Goal: Task Accomplishment & Management: Complete application form

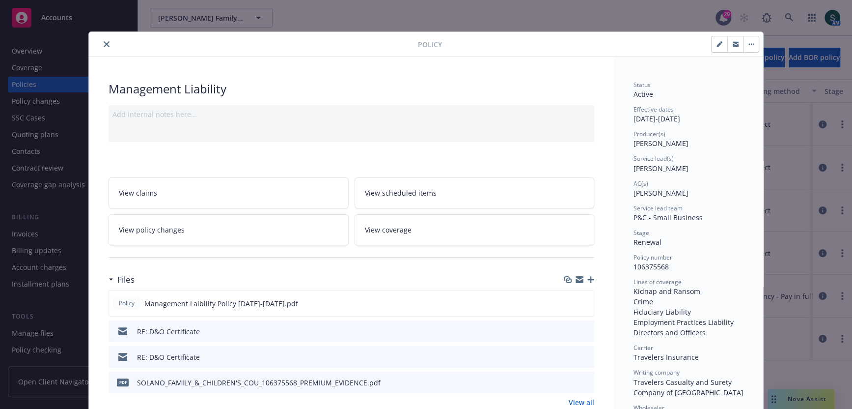
click at [105, 40] on button "close" at bounding box center [107, 44] width 12 height 12
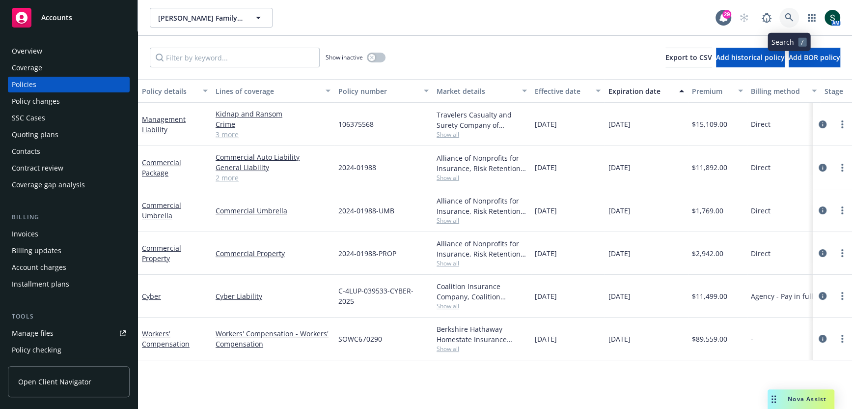
click at [791, 16] on icon at bounding box center [789, 17] width 9 height 9
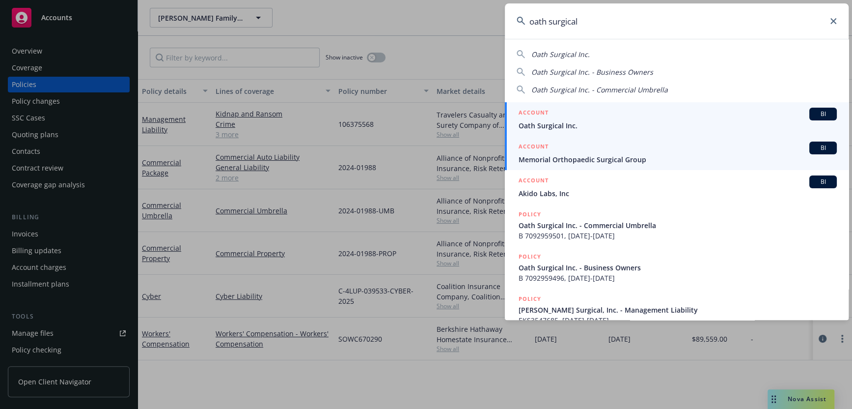
type input "oath surgical"
click at [556, 116] on div "ACCOUNT BI" at bounding box center [678, 114] width 318 height 13
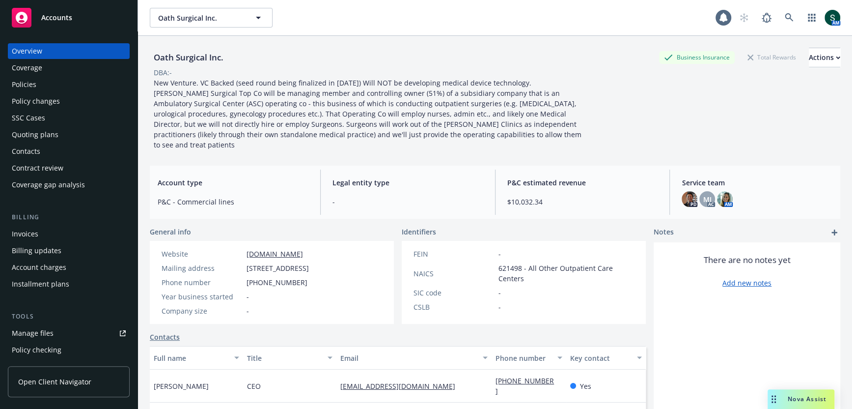
click at [47, 91] on div "Policies" at bounding box center [69, 85] width 114 height 16
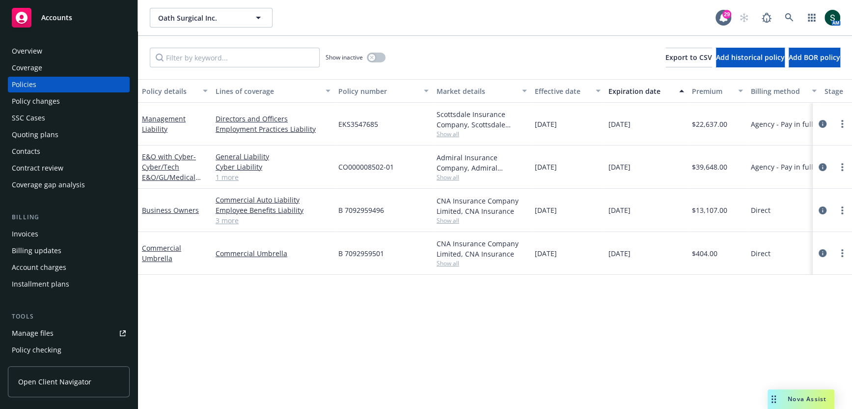
click at [437, 174] on span "Show all" at bounding box center [482, 177] width 90 height 8
click at [296, 314] on div "Policy details Lines of coverage Policy number Market details Effective date Ex…" at bounding box center [495, 244] width 714 height 330
click at [443, 178] on span "Show all" at bounding box center [482, 177] width 90 height 8
click at [276, 369] on div "Policy details Lines of coverage Policy number Market details Effective date Ex…" at bounding box center [495, 244] width 714 height 330
click at [165, 170] on span "- Cyber/Tech E&O/GL/Medical Malpractice" at bounding box center [171, 172] width 59 height 40
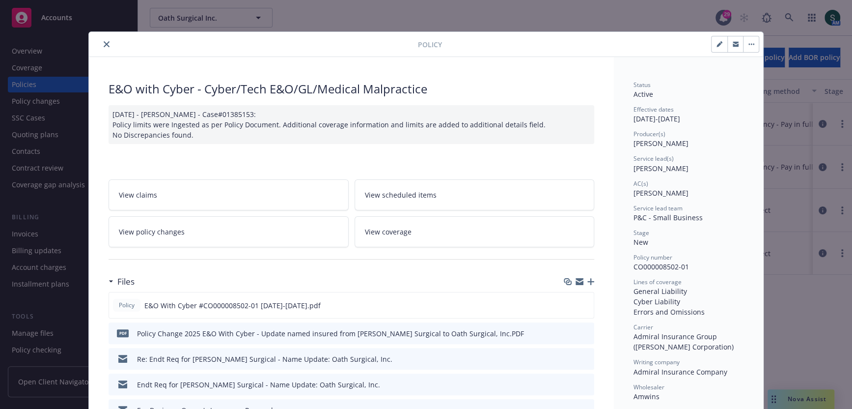
click at [103, 44] on button "close" at bounding box center [107, 44] width 12 height 12
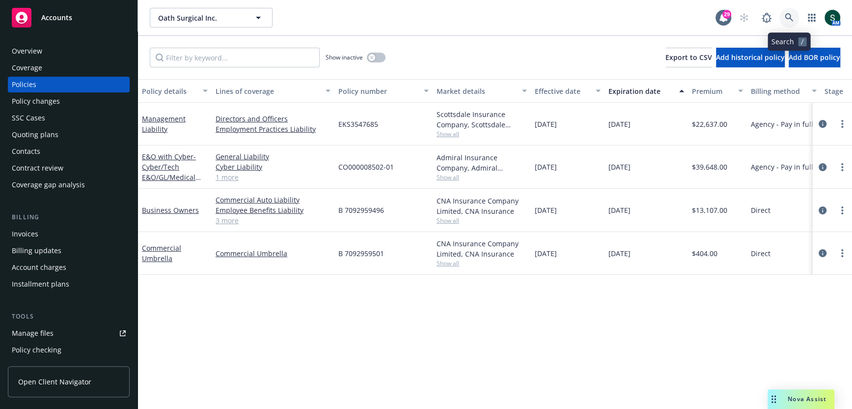
click at [789, 14] on icon at bounding box center [789, 17] width 8 height 8
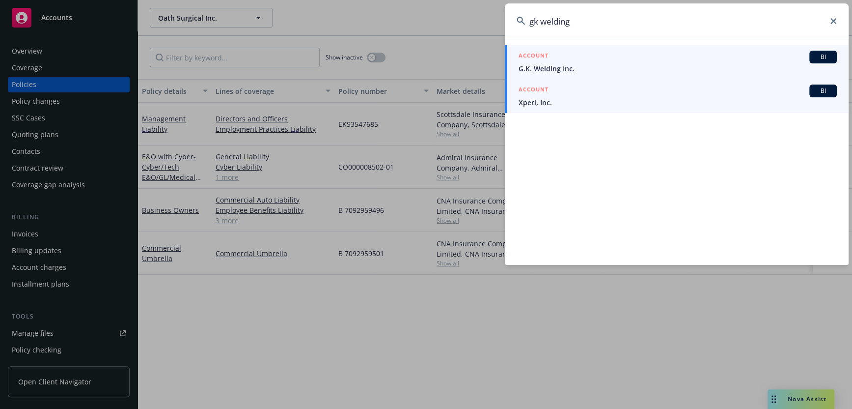
type input "gk welding"
click at [551, 62] on div "ACCOUNT BI" at bounding box center [678, 57] width 318 height 13
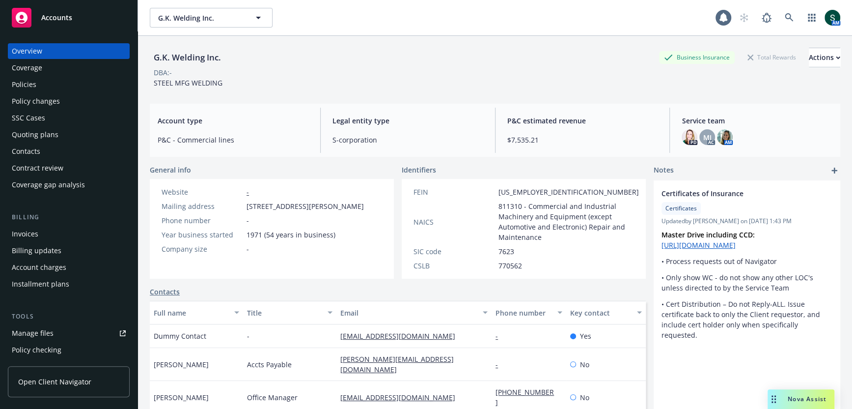
click at [43, 132] on div "Quoting plans" at bounding box center [35, 135] width 47 height 16
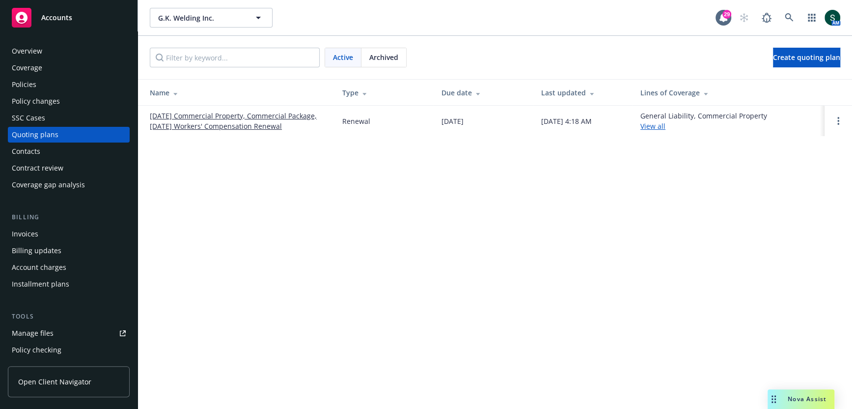
click at [227, 127] on link "[DATE] Commercial Property, Commercial Package, [DATE] Workers' Compensation Re…" at bounding box center [238, 120] width 177 height 21
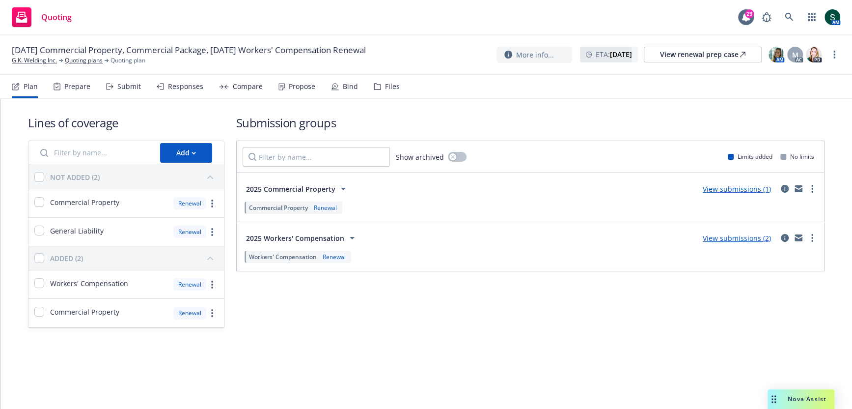
click at [714, 237] on link "View submissions (2)" at bounding box center [737, 237] width 68 height 9
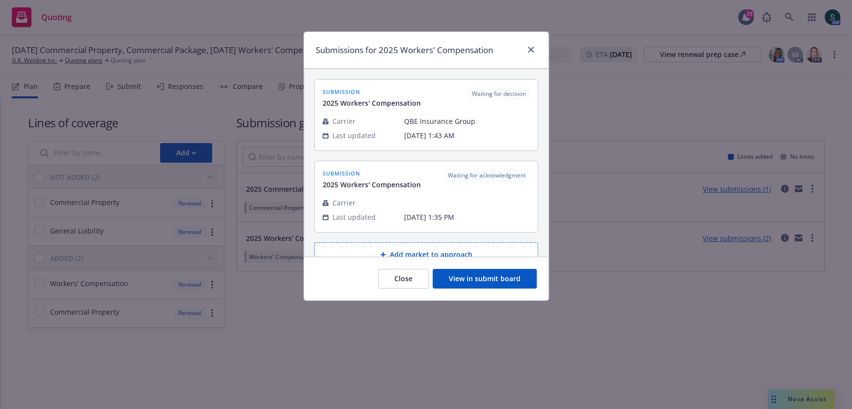
click at [483, 280] on button "View in submit board" at bounding box center [485, 279] width 104 height 20
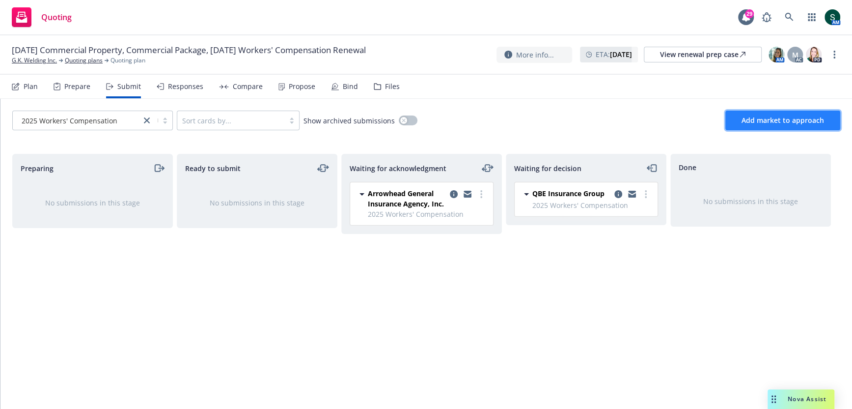
click at [780, 111] on button "Add market to approach" at bounding box center [782, 120] width 115 height 20
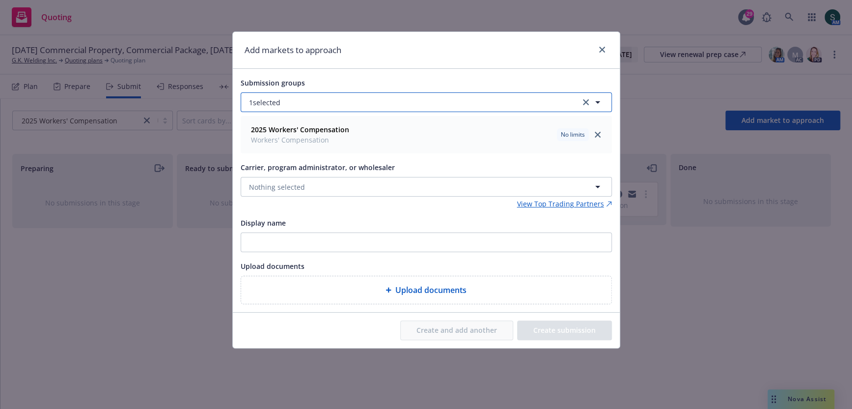
click at [431, 97] on button "1 selected" at bounding box center [426, 102] width 371 height 20
type input "state fund"
click at [309, 124] on input "state fund" at bounding box center [400, 126] width 282 height 12
click at [309, 124] on input at bounding box center [422, 126] width 327 height 12
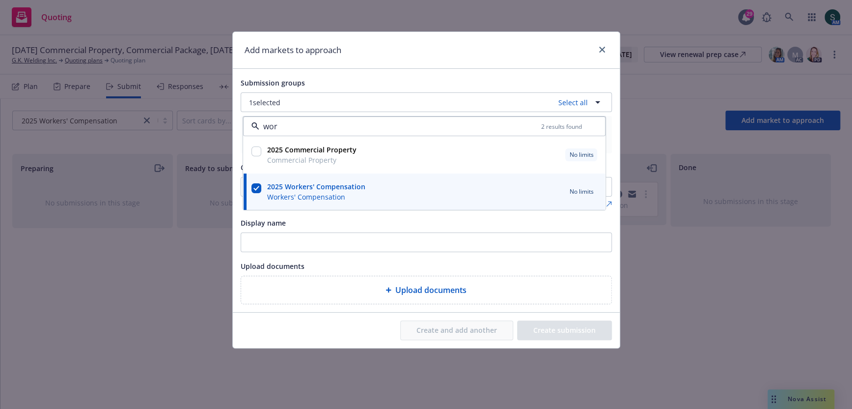
type input "work"
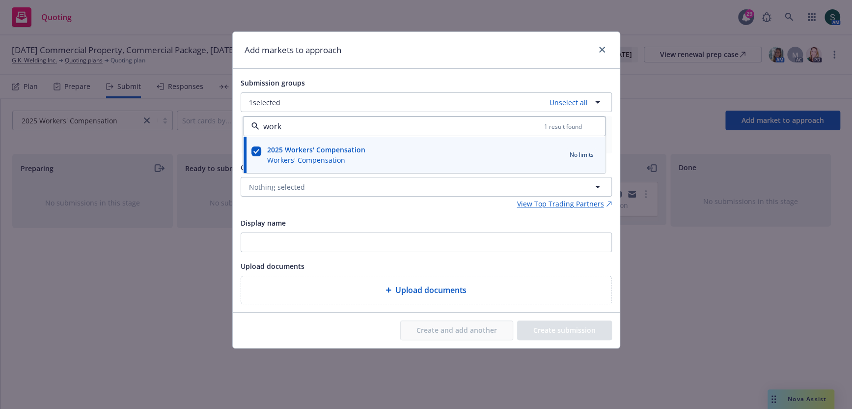
click at [327, 160] on span "Workers' Compensation" at bounding box center [316, 160] width 98 height 10
checkbox input "false"
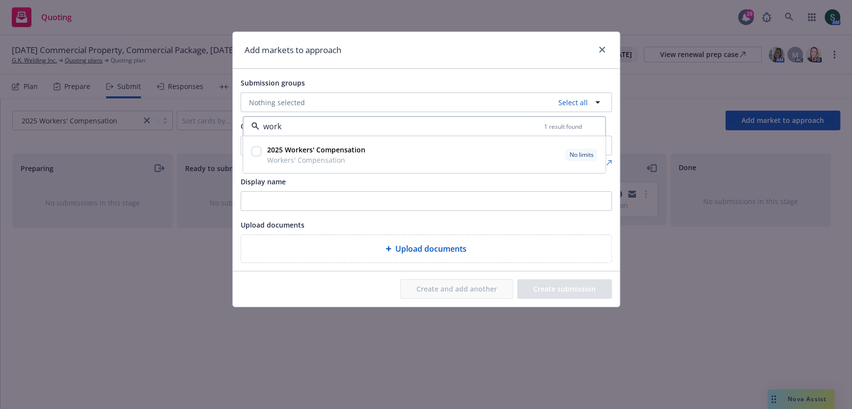
type input "work"
click at [322, 195] on input "Display name" at bounding box center [426, 201] width 370 height 19
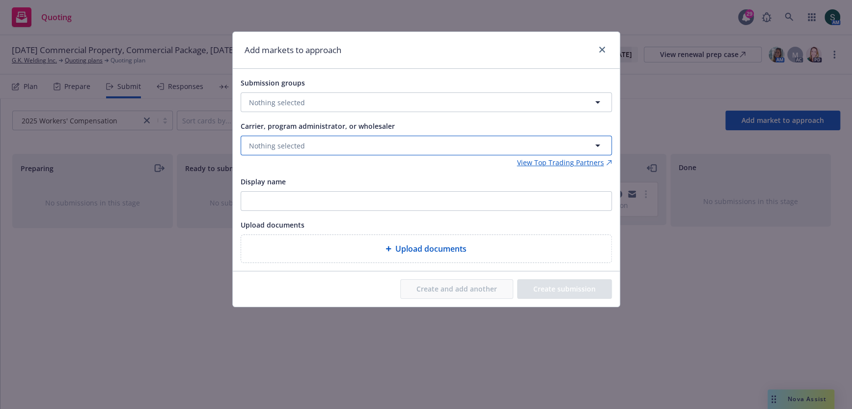
click at [331, 146] on button "Nothing selected" at bounding box center [426, 146] width 371 height 20
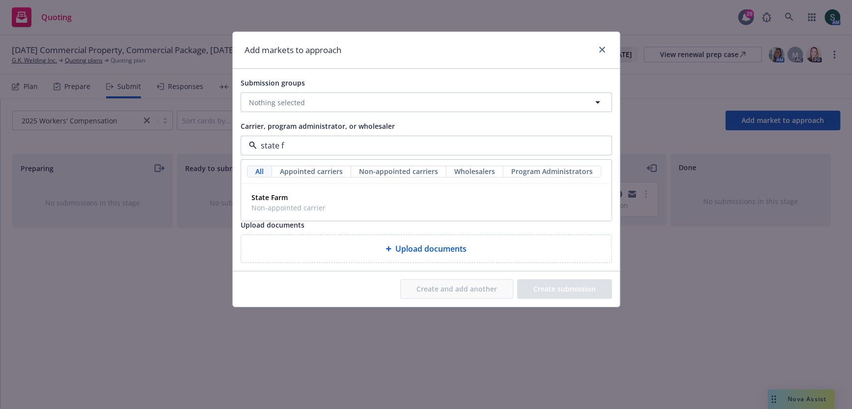
type input "state"
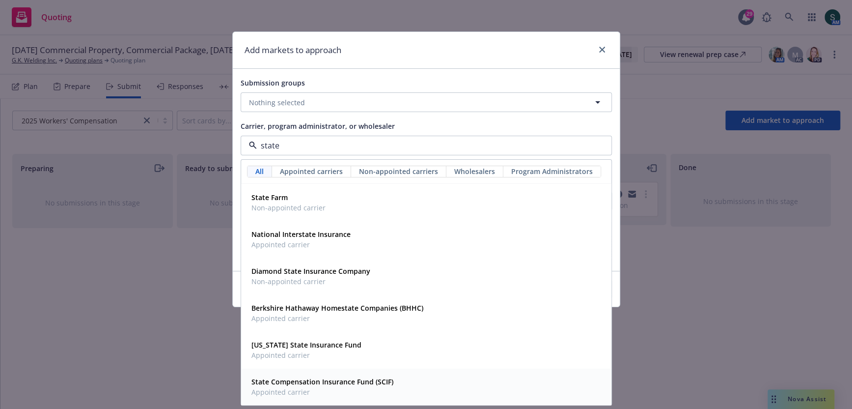
click at [351, 377] on strong "State Compensation Insurance Fund (SCIF)" at bounding box center [322, 381] width 142 height 9
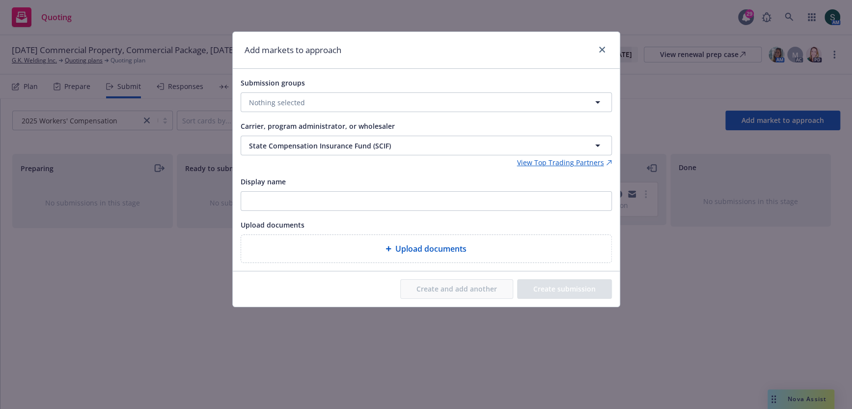
click at [312, 120] on div "Carrier, program administrator, or wholesaler" at bounding box center [318, 126] width 154 height 12
click at [317, 103] on button "Nothing selected" at bounding box center [426, 102] width 371 height 20
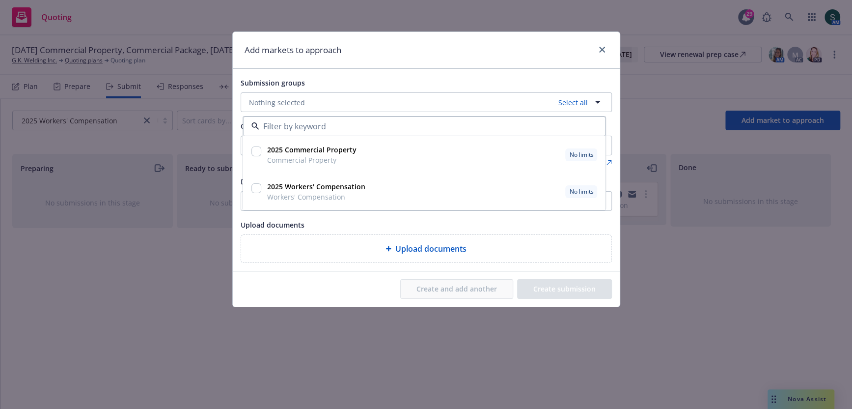
click at [260, 185] on div at bounding box center [256, 191] width 14 height 25
checkbox input "true"
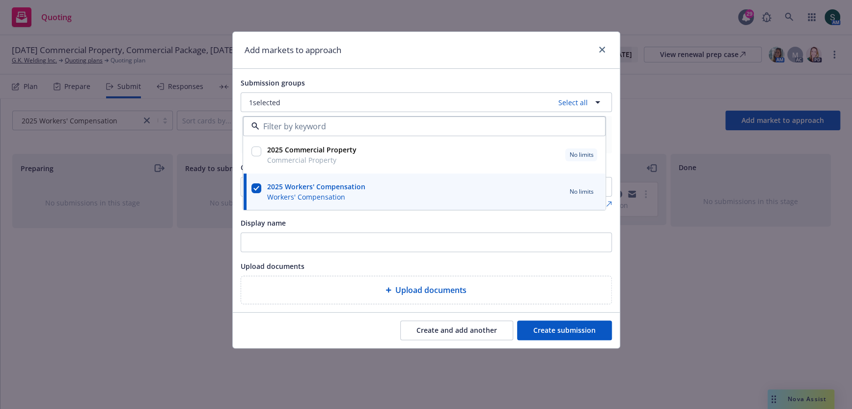
click at [575, 333] on button "Create submission" at bounding box center [564, 330] width 95 height 20
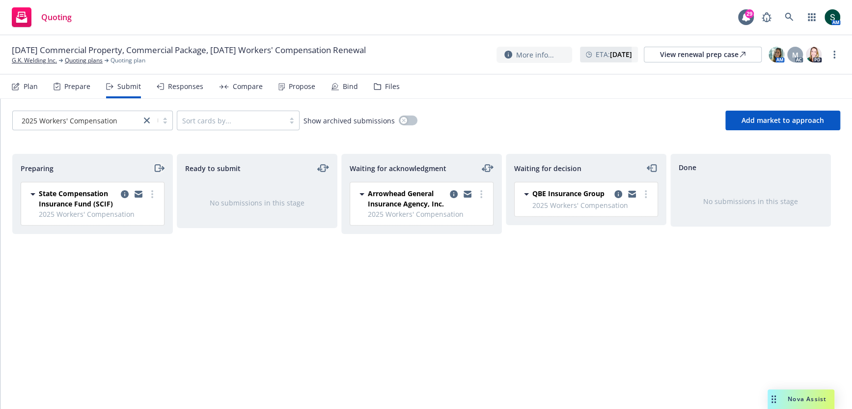
click at [157, 164] on icon "moveRight" at bounding box center [158, 168] width 11 height 12
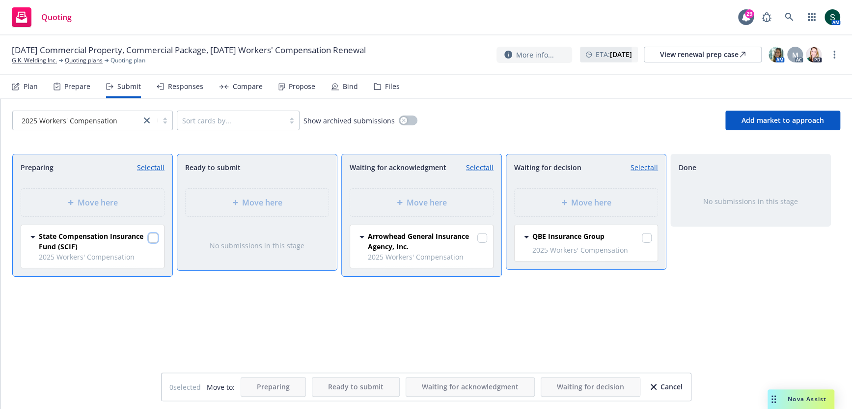
click at [150, 233] on input "checkbox" at bounding box center [153, 238] width 10 height 10
checkbox input "true"
click at [605, 218] on div "Move here" at bounding box center [586, 202] width 160 height 44
click at [605, 206] on span "Move here" at bounding box center [591, 202] width 40 height 12
